Goal: Task Accomplishment & Management: Complete application form

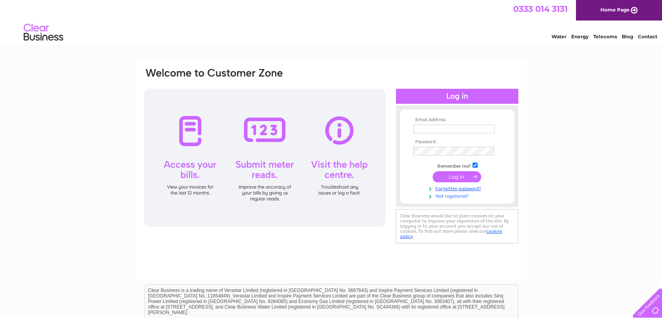
click at [453, 196] on link "Not registered?" at bounding box center [459, 196] width 90 height 8
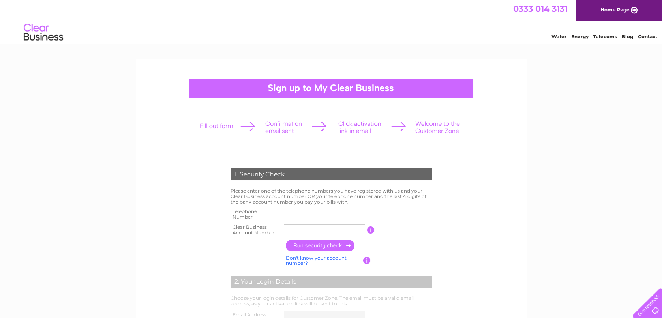
click at [297, 229] on input "text" at bounding box center [324, 229] width 81 height 9
click at [305, 229] on input "text" at bounding box center [325, 228] width 82 height 9
type input "1153064"
drag, startPoint x: 570, startPoint y: 10, endPoint x: 508, endPoint y: 7, distance: 61.7
click at [508, 7] on div "0333 014 3131 Home Page" at bounding box center [331, 10] width 662 height 21
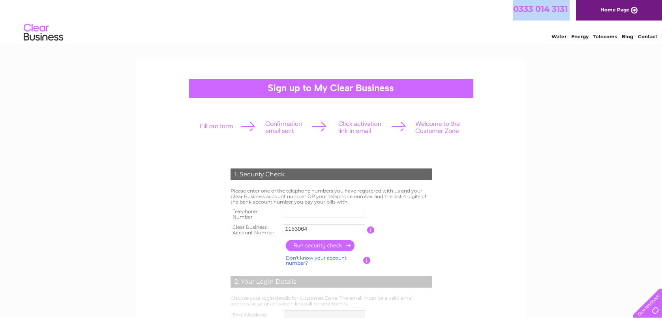
copy div "0333 014 3131"
click at [314, 214] on input "text" at bounding box center [324, 213] width 81 height 9
type input "01634471340"
click at [327, 246] on input "button" at bounding box center [321, 245] width 70 height 11
